Goal: Information Seeking & Learning: Learn about a topic

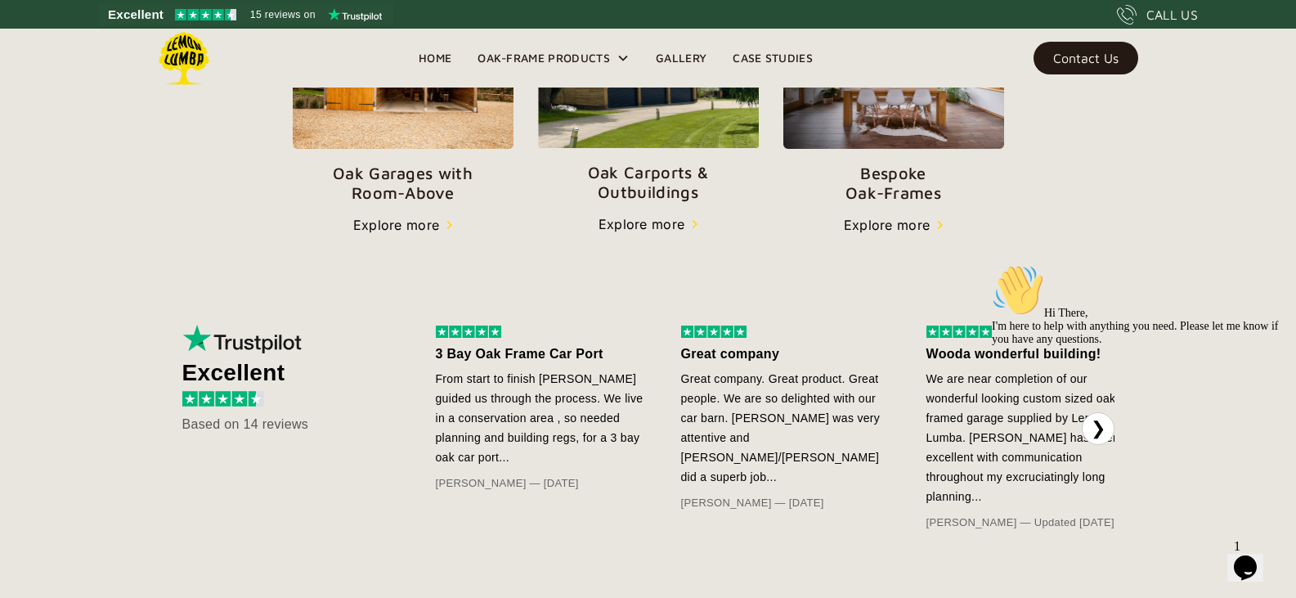
scroll to position [687, 0]
click at [388, 223] on div "Explore more" at bounding box center [396, 224] width 87 height 20
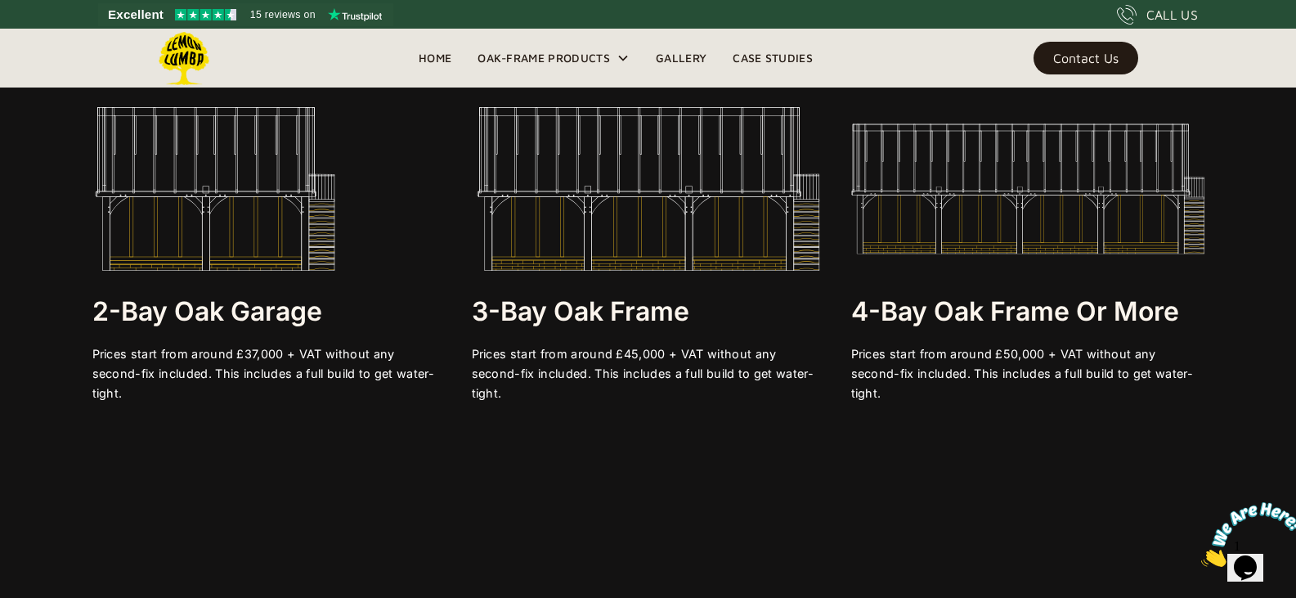
scroll to position [3149, 0]
click at [250, 241] on img at bounding box center [214, 188] width 245 height 164
click at [215, 203] on img at bounding box center [214, 188] width 245 height 164
click at [233, 233] on img at bounding box center [214, 188] width 245 height 164
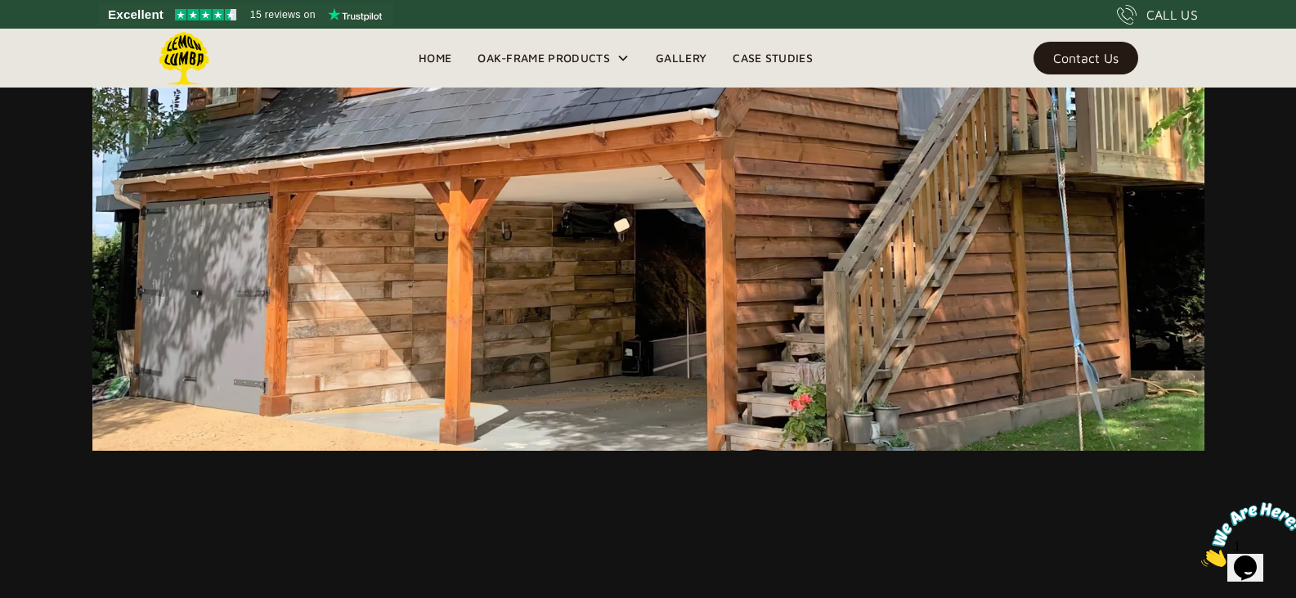
scroll to position [10829, 0]
